Goal: Information Seeking & Learning: Learn about a topic

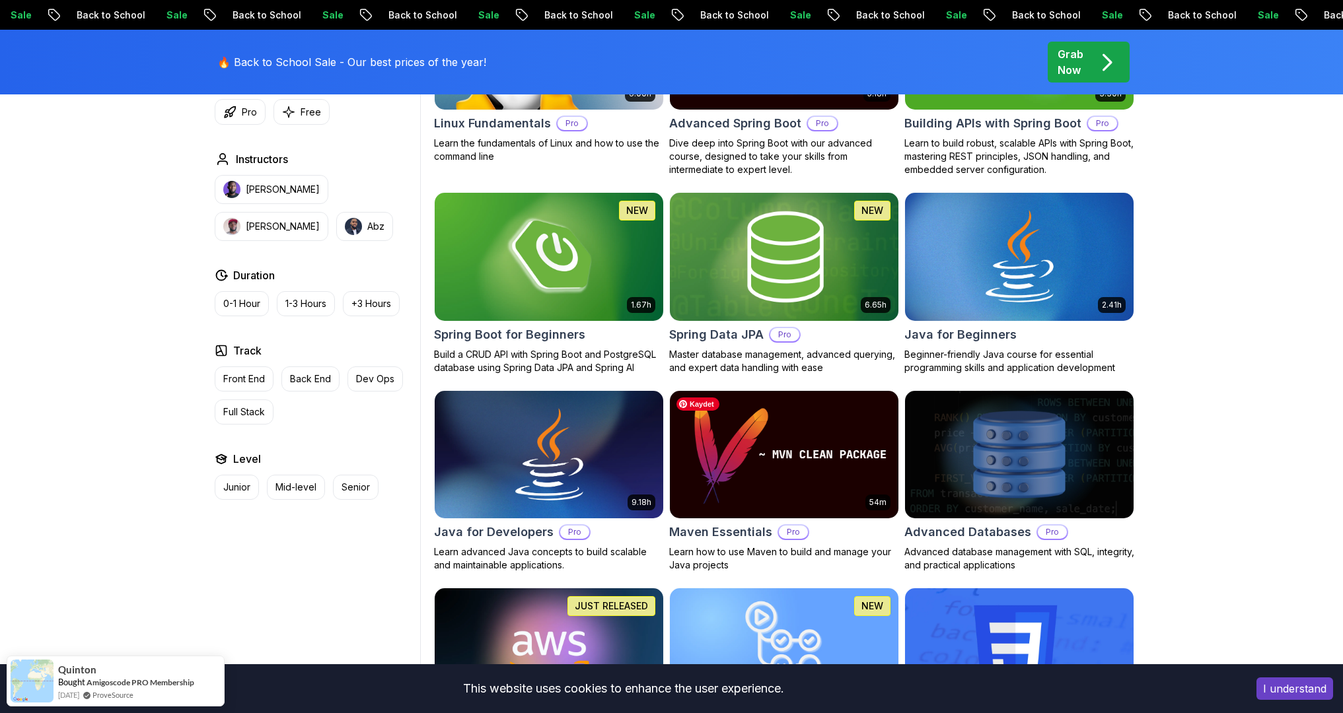
scroll to position [537, 0]
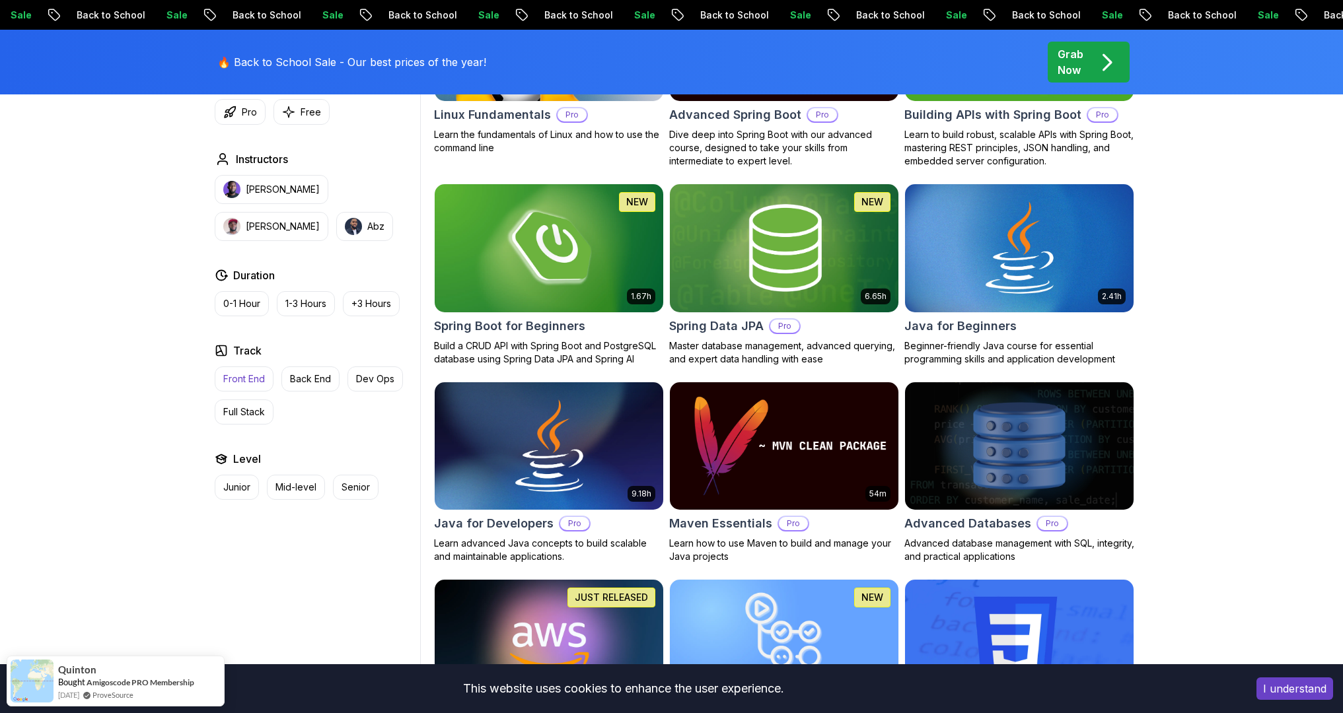
click at [227, 381] on p "Front End" at bounding box center [244, 378] width 42 height 13
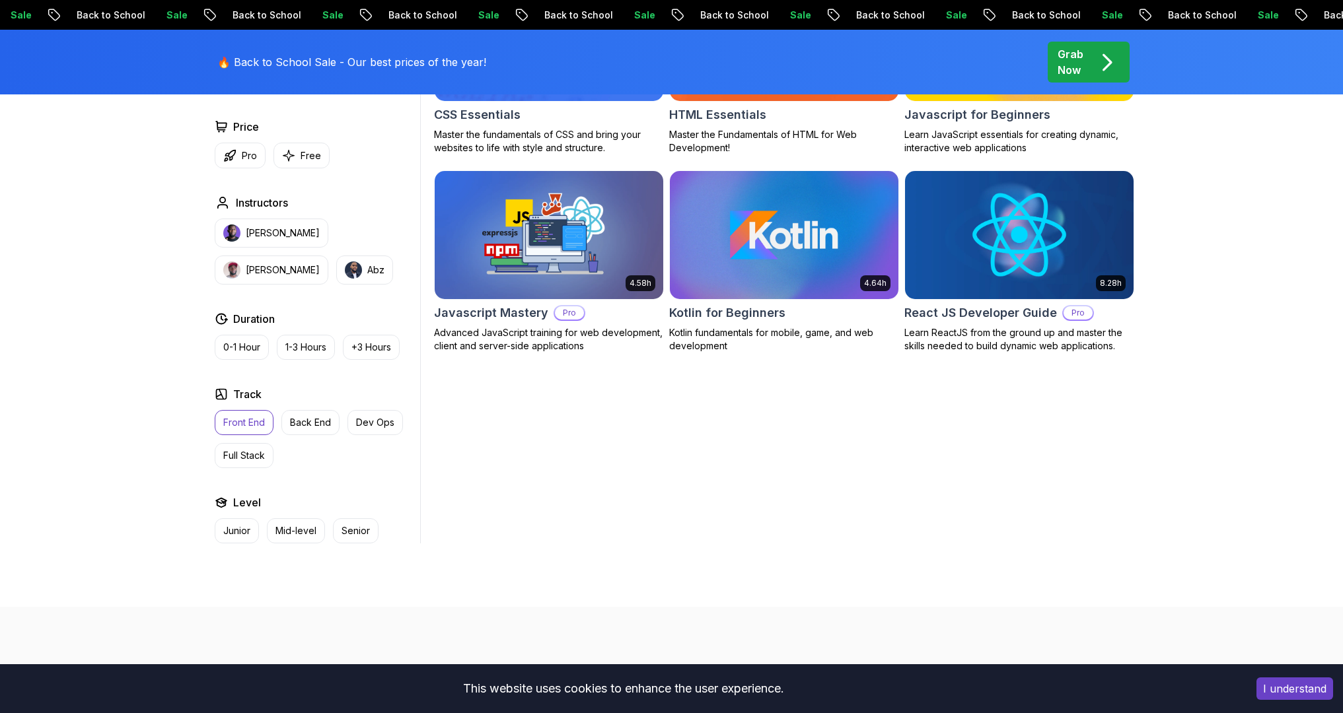
scroll to position [328, 0]
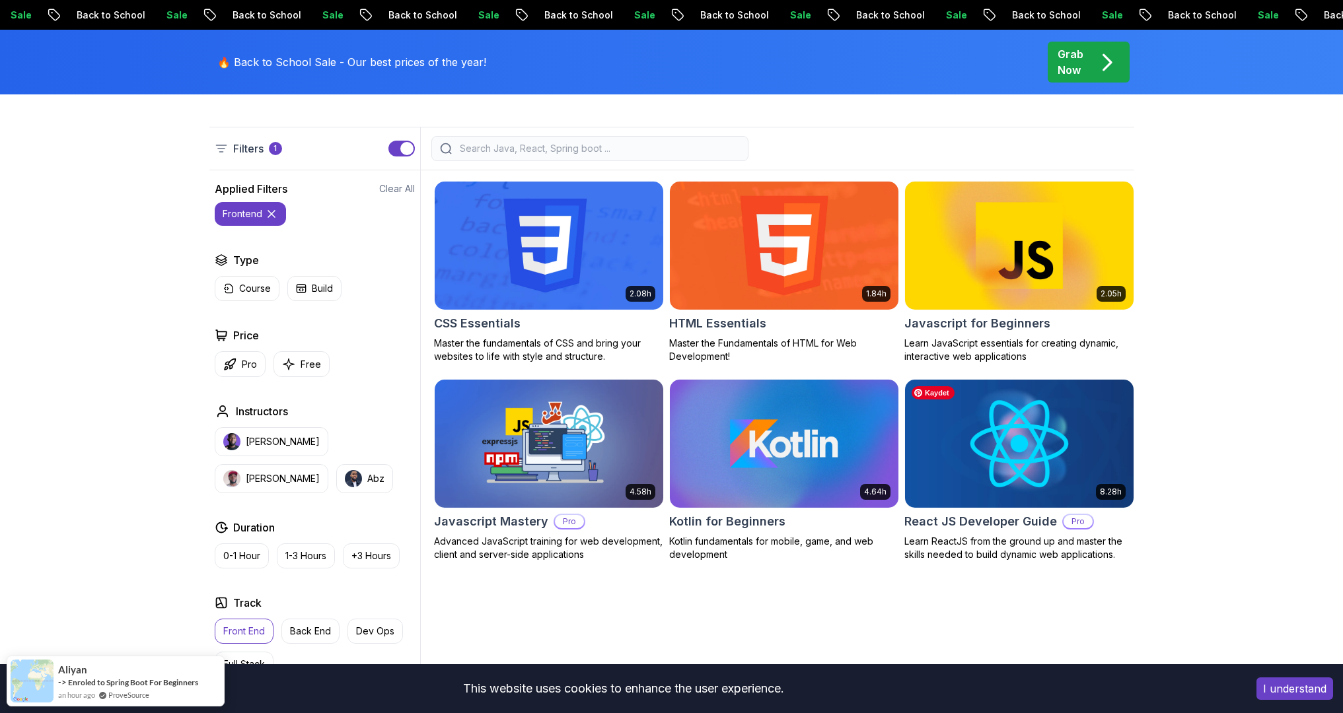
click at [1023, 461] on img at bounding box center [1019, 443] width 240 height 134
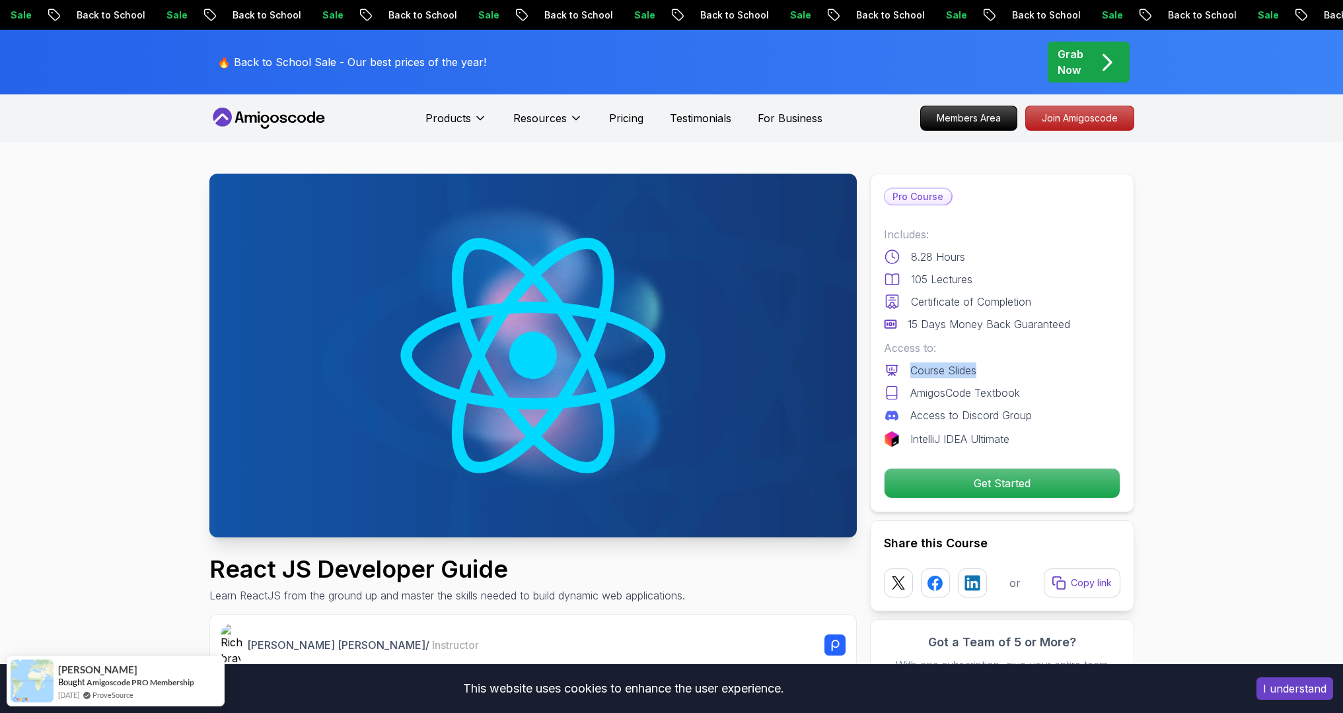
drag, startPoint x: 909, startPoint y: 369, endPoint x: 1033, endPoint y: 374, distance: 124.2
click at [1033, 374] on div "Course Slides" at bounding box center [1002, 371] width 236 height 16
click at [1072, 437] on div "IntelliJ IDEA Ultimate" at bounding box center [1002, 439] width 236 height 16
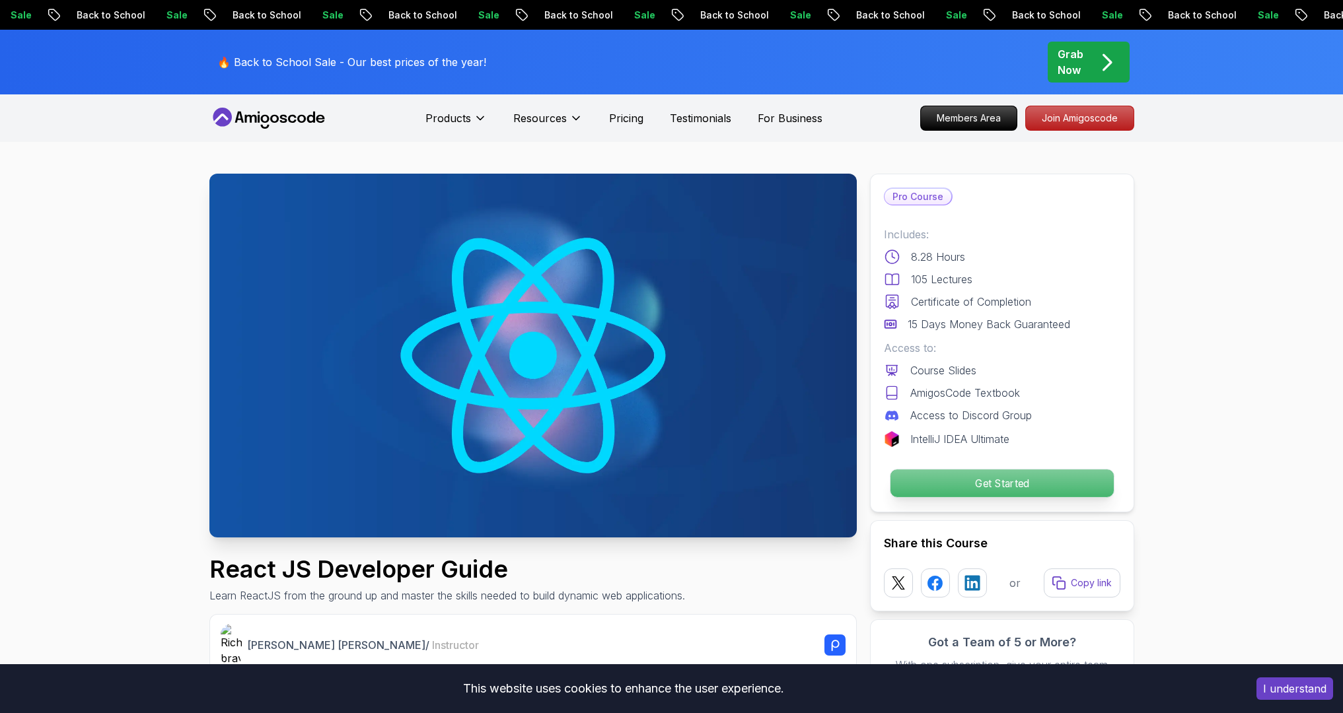
click at [1002, 484] on p "Get Started" at bounding box center [1001, 484] width 223 height 28
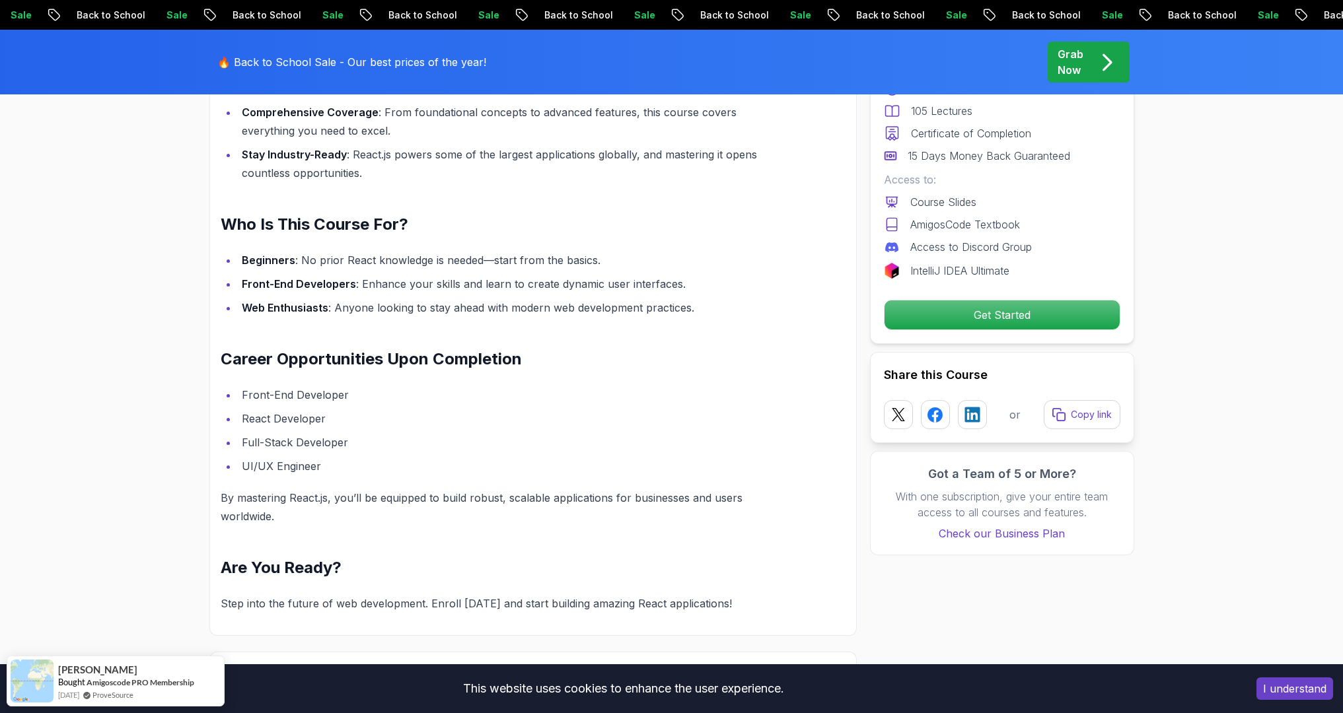
scroll to position [1245, 0]
